Goal: Transaction & Acquisition: Subscribe to service/newsletter

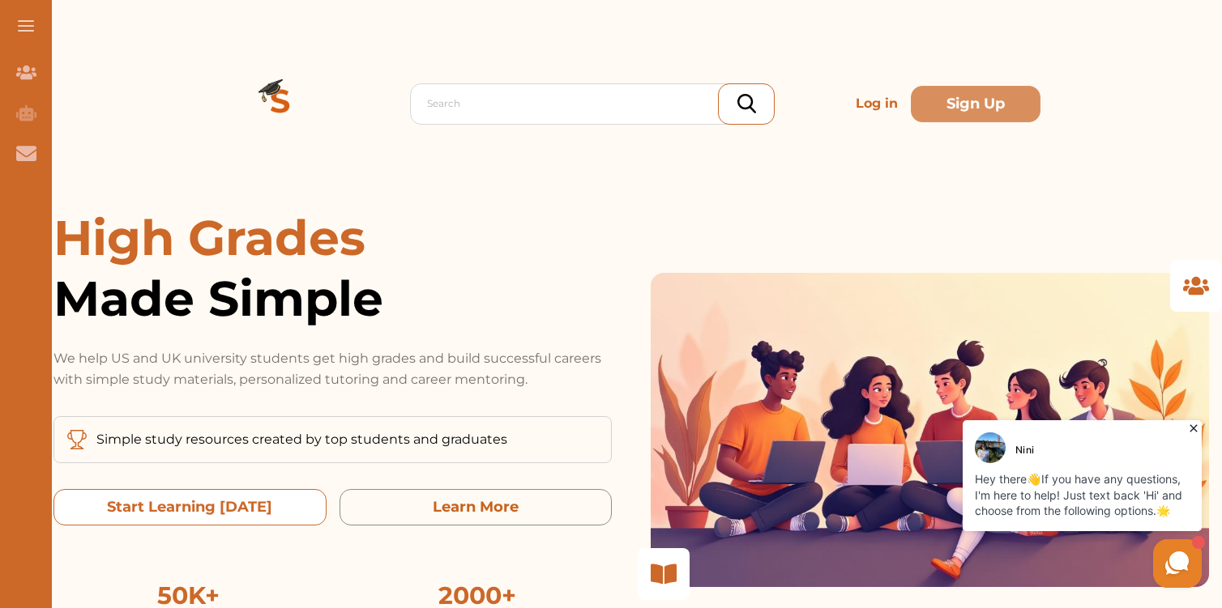
click at [274, 510] on today "Start Learning Today" at bounding box center [189, 507] width 273 height 36
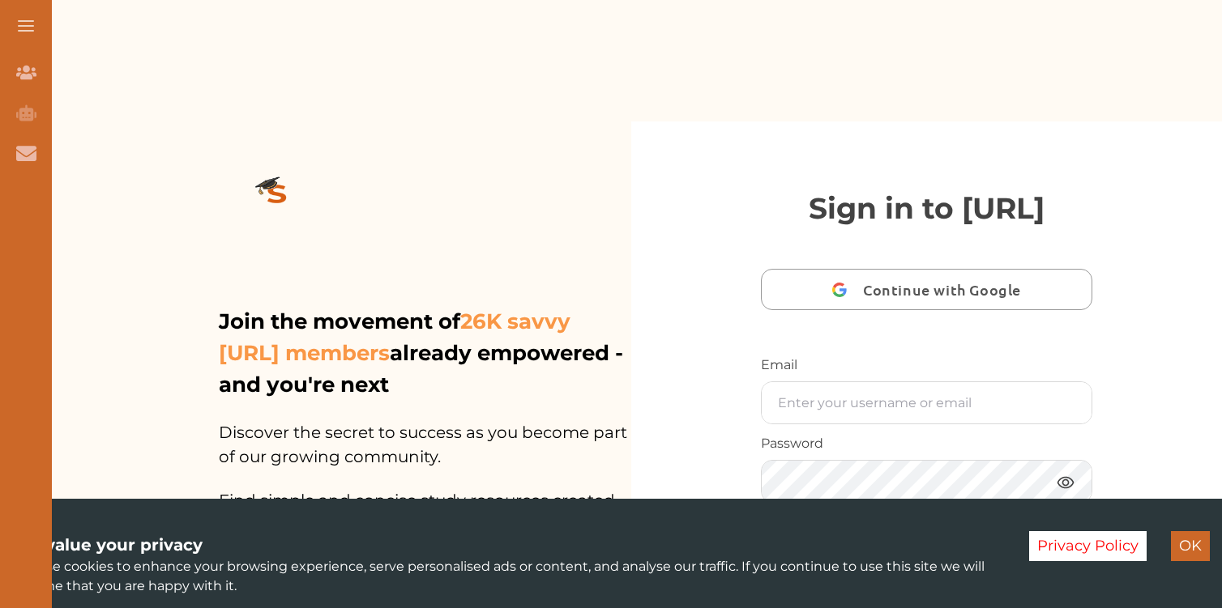
click at [885, 271] on span "Continue with Google" at bounding box center [946, 290] width 166 height 38
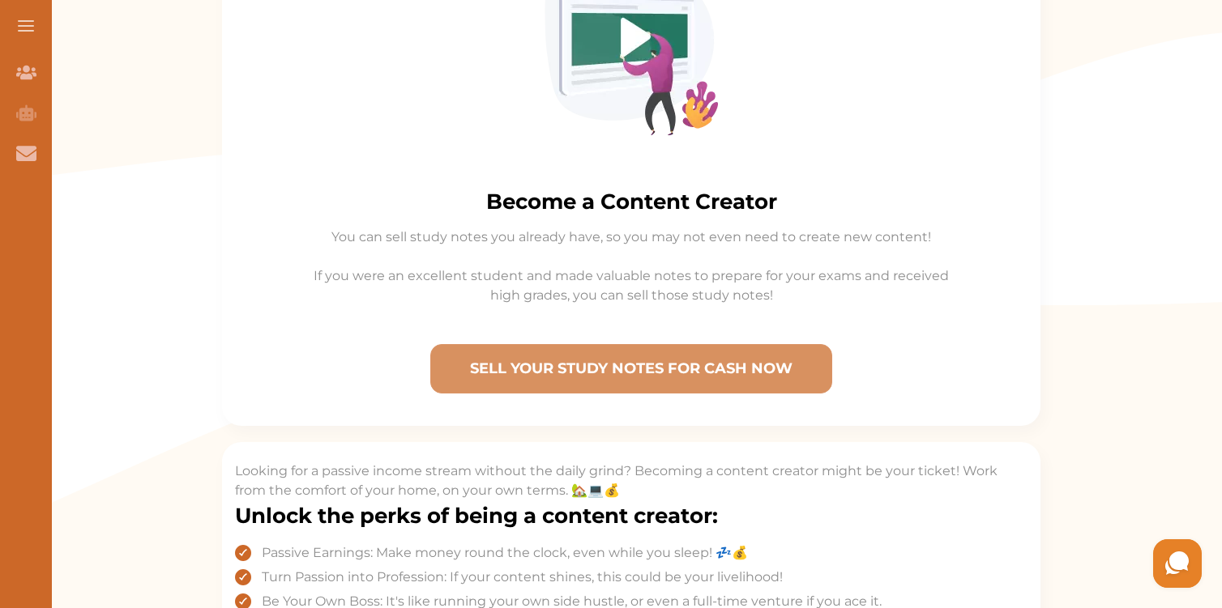
scroll to position [345, 0]
